Goal: Transaction & Acquisition: Purchase product/service

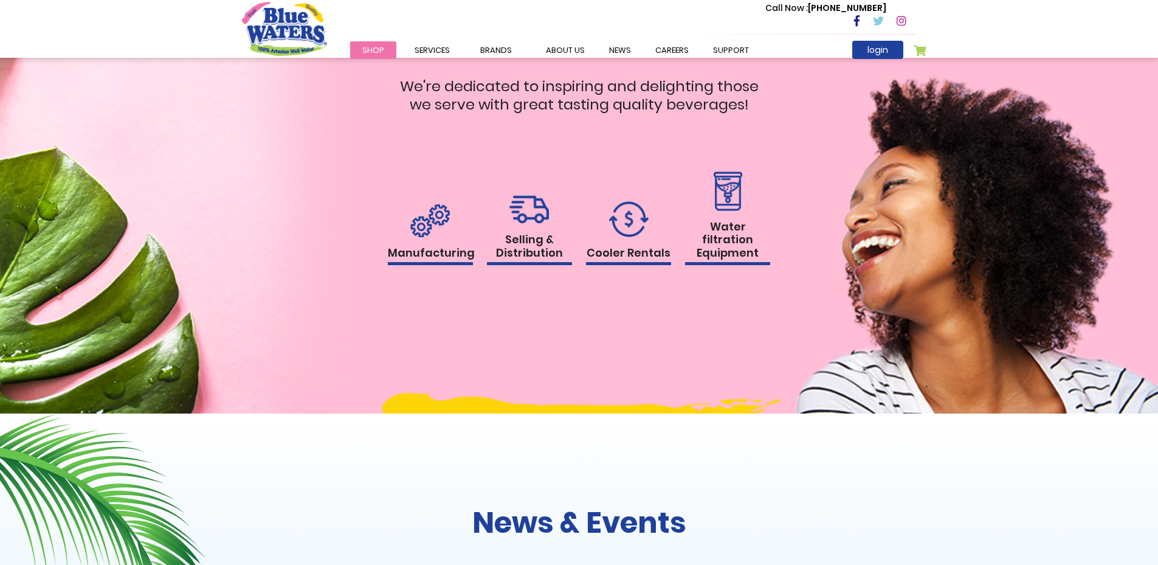
scroll to position [1121, 0]
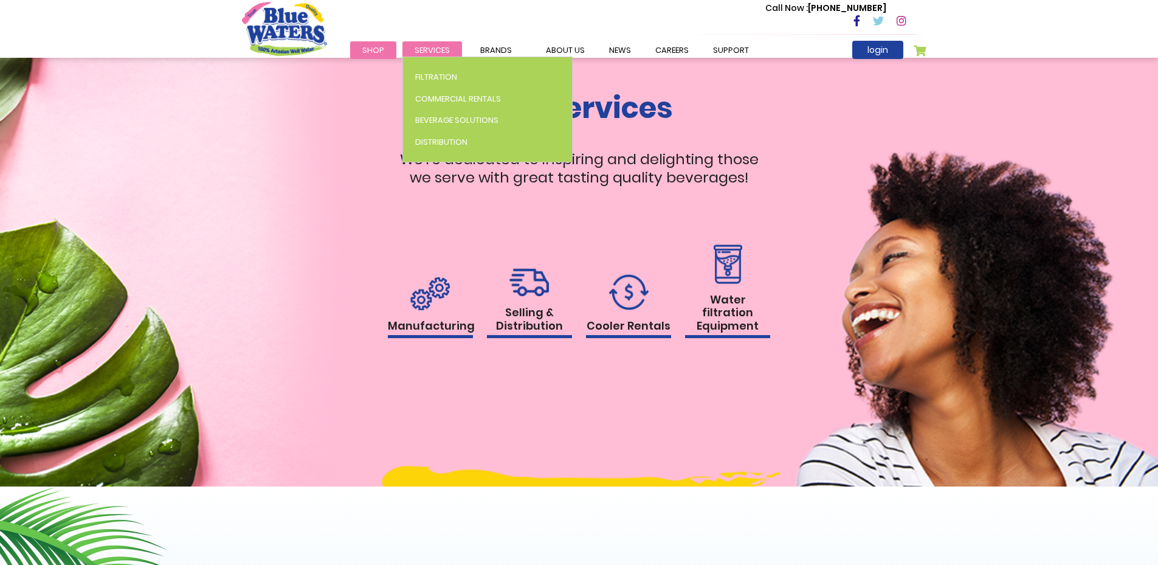
click at [429, 49] on span "Services" at bounding box center [432, 50] width 35 height 12
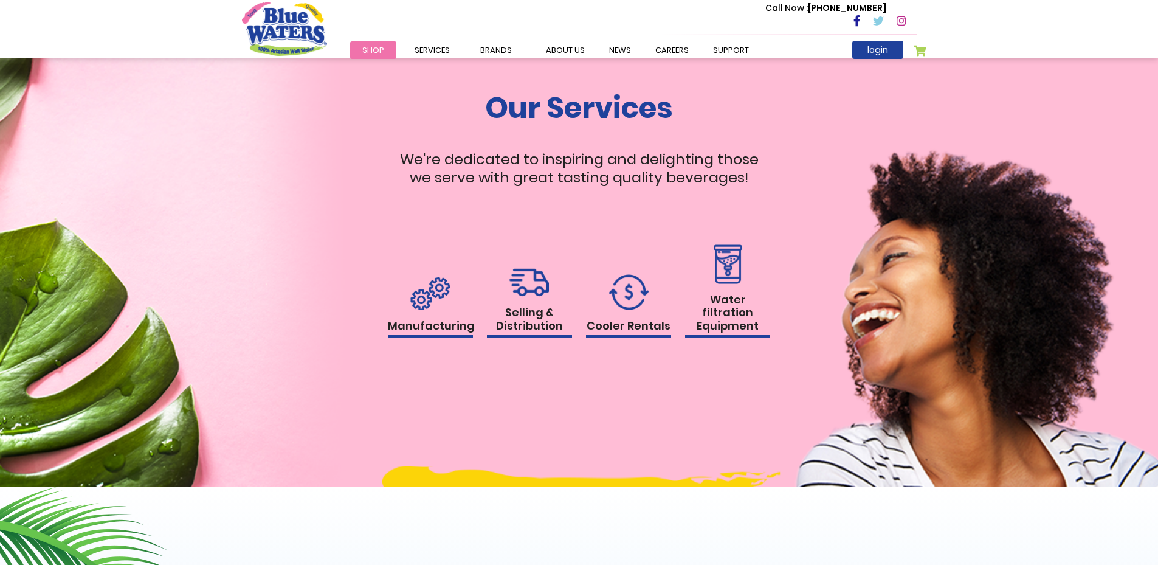
click at [731, 282] on img at bounding box center [727, 264] width 35 height 40
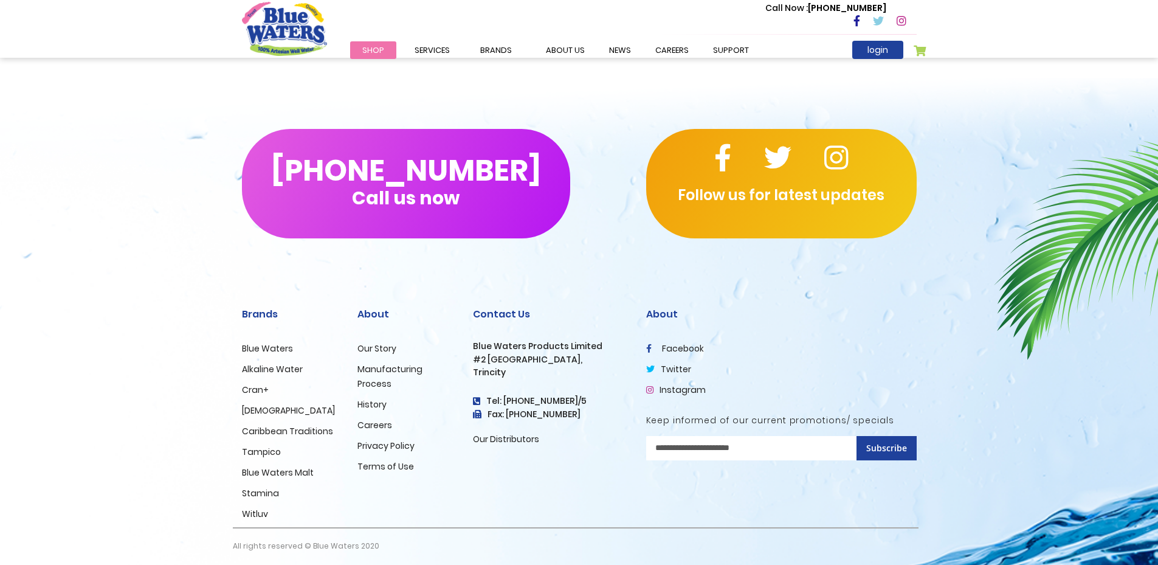
scroll to position [2721, 0]
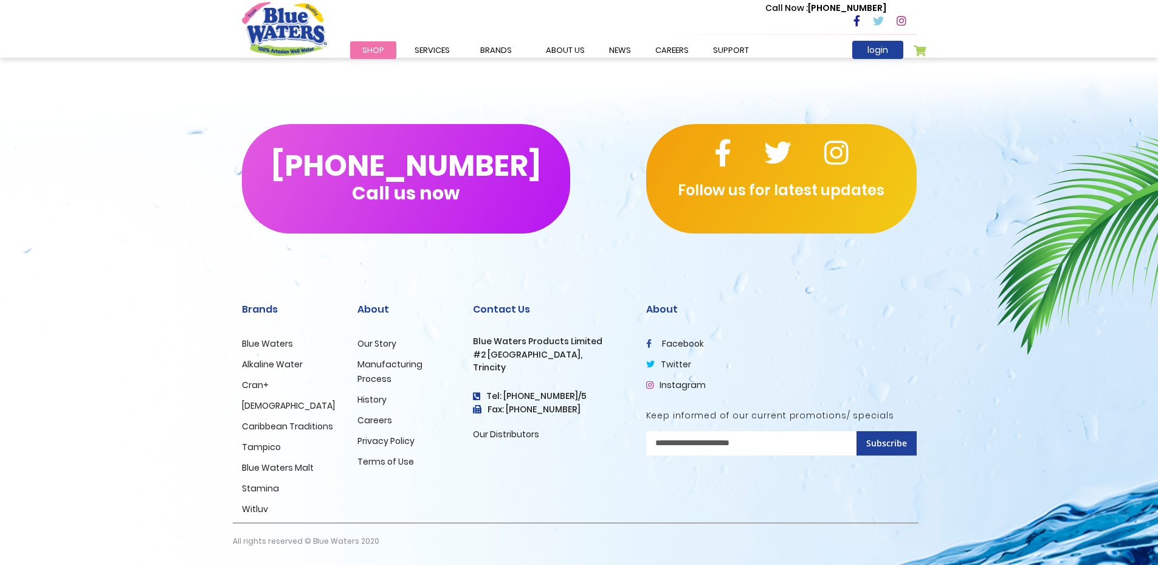
click at [274, 343] on link "Blue Waters" at bounding box center [267, 343] width 51 height 12
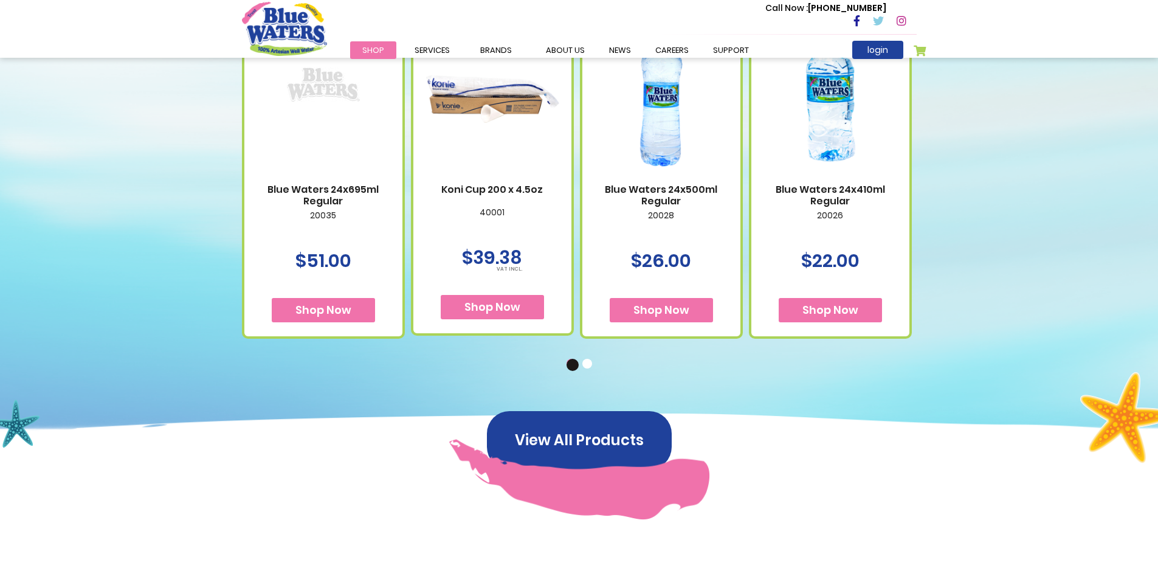
scroll to position [791, 0]
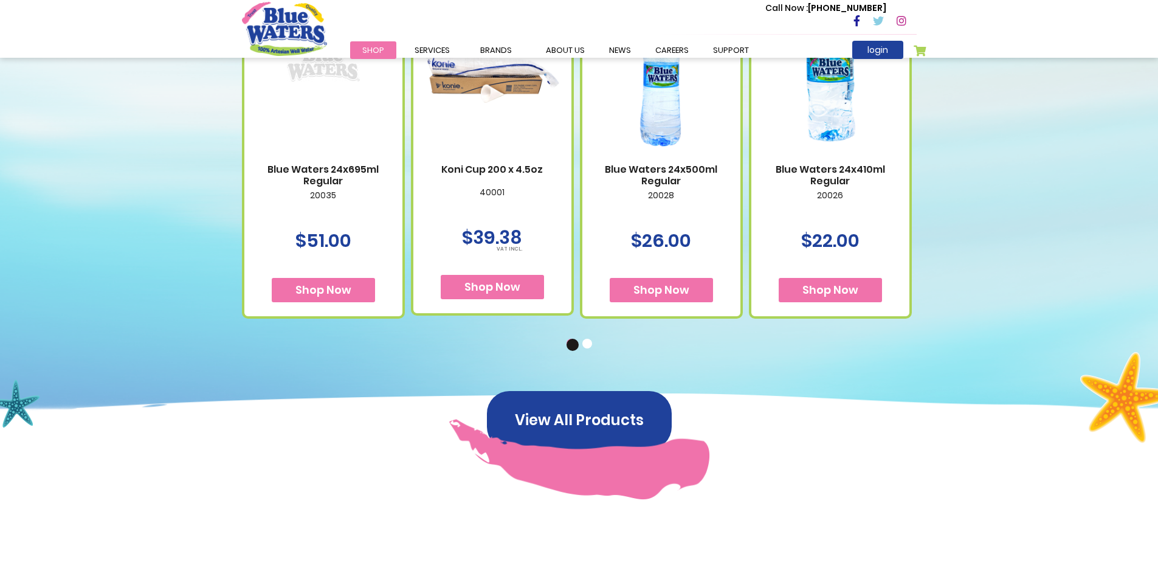
click at [586, 342] on button "2" at bounding box center [589, 345] width 12 height 12
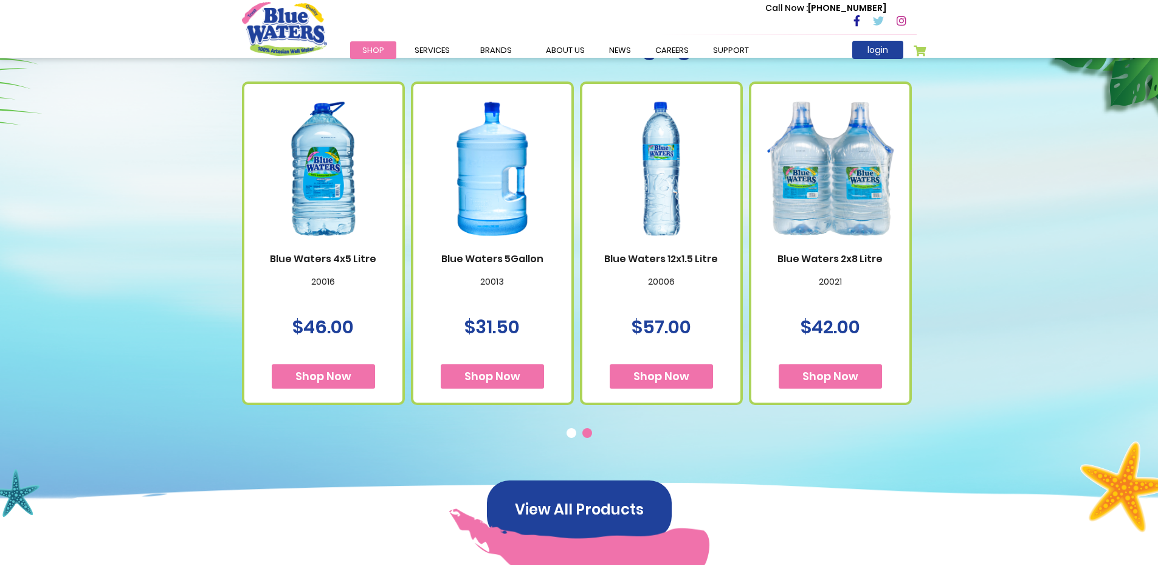
scroll to position [669, 0]
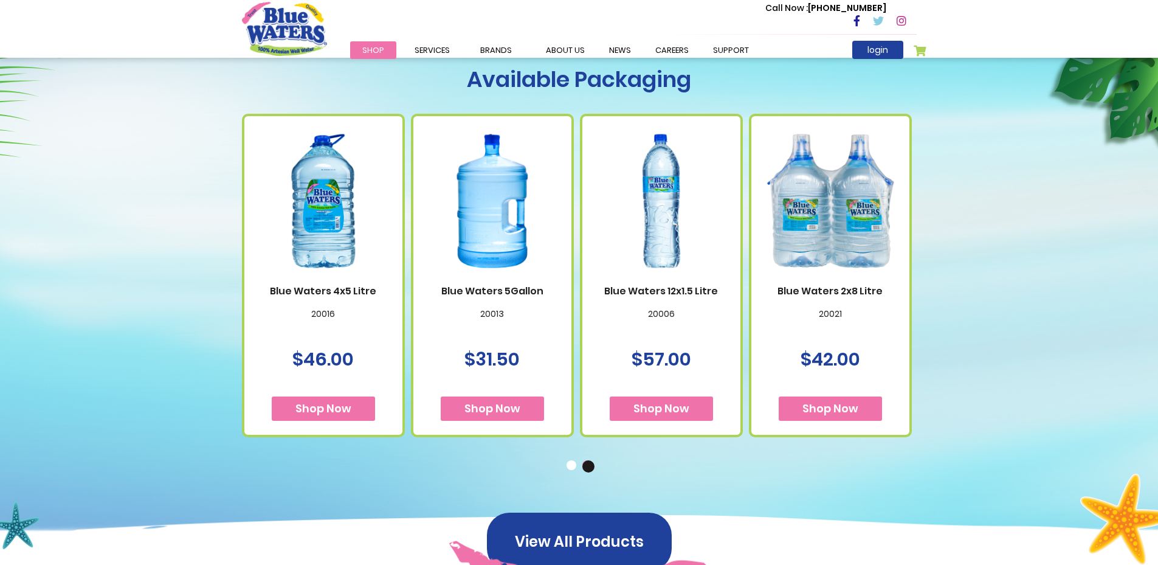
click at [498, 400] on button "Shop Now" at bounding box center [492, 408] width 103 height 24
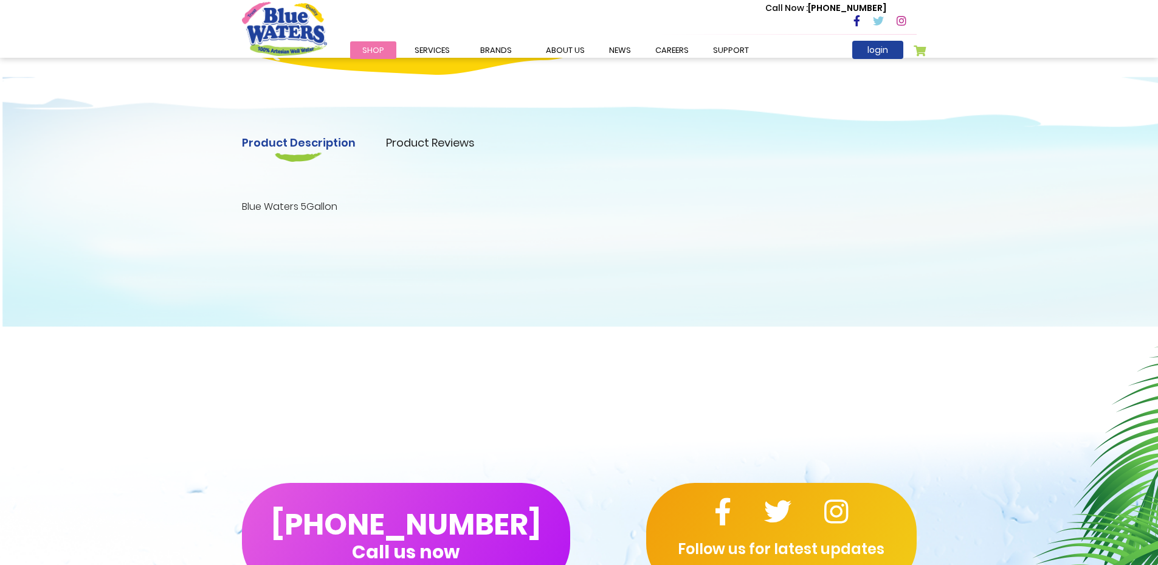
scroll to position [310, 0]
